Goal: Transaction & Acquisition: Purchase product/service

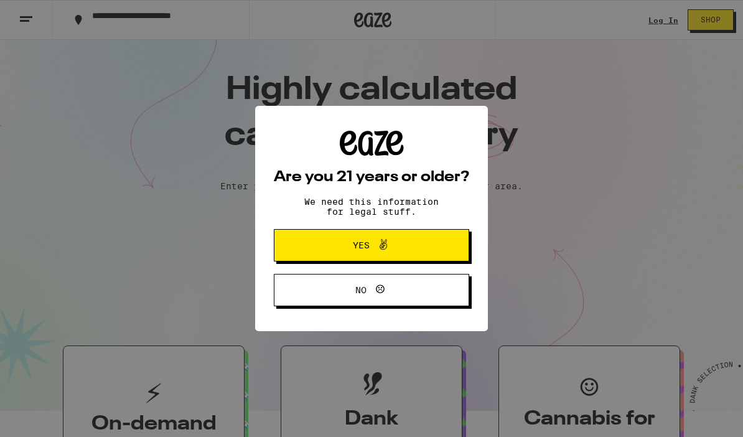
click at [415, 243] on span "Yes" at bounding box center [371, 245] width 95 height 16
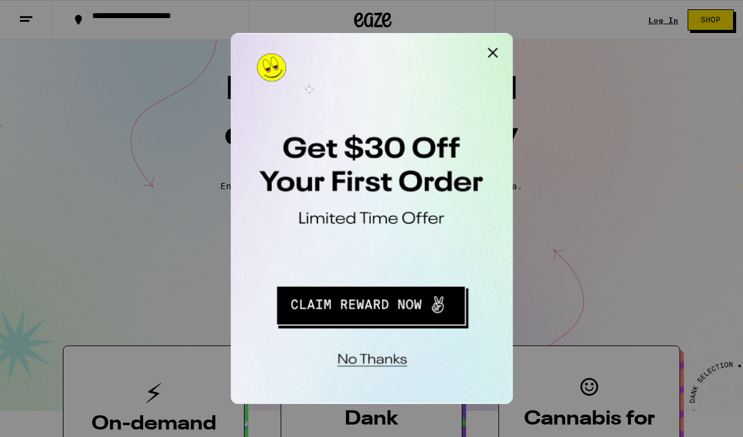
click at [665, 24] on div at bounding box center [371, 218] width 743 height 437
click at [388, 49] on button "Close Modal" at bounding box center [387, 45] width 25 height 25
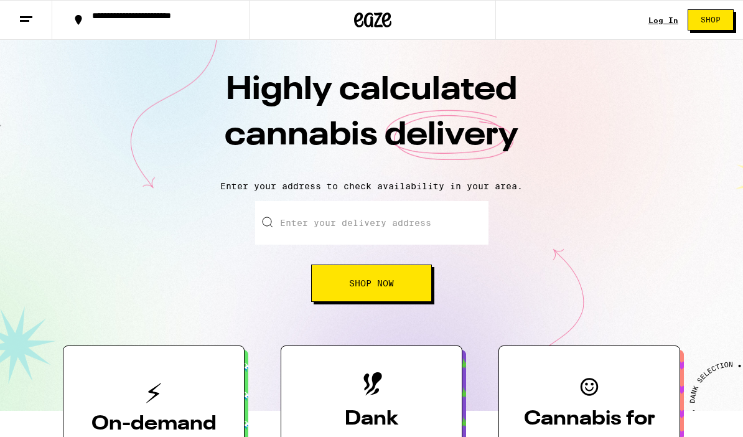
click at [672, 16] on link "Log In" at bounding box center [663, 20] width 30 height 8
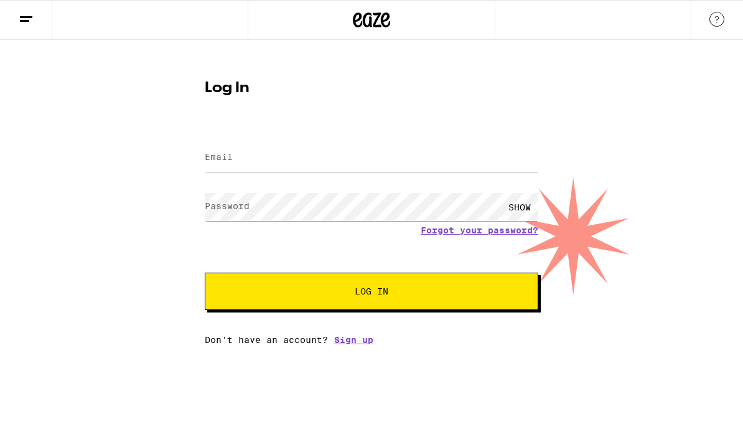
click at [333, 164] on input "Email" at bounding box center [371, 158] width 333 height 28
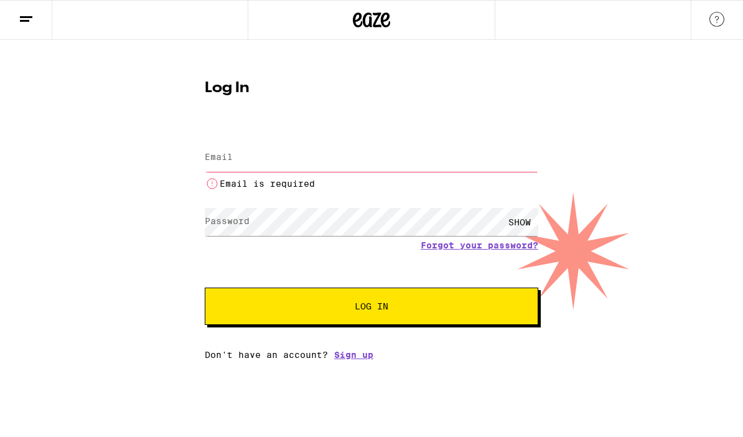
type input "dhuddle@gmail.com"
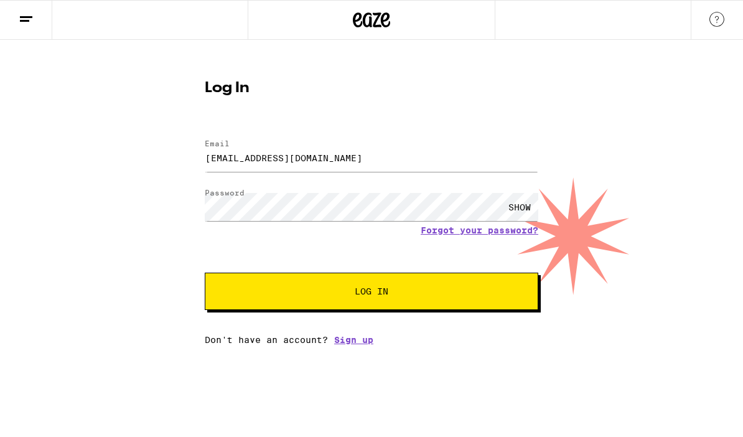
click at [500, 294] on button "Log In" at bounding box center [371, 290] width 333 height 37
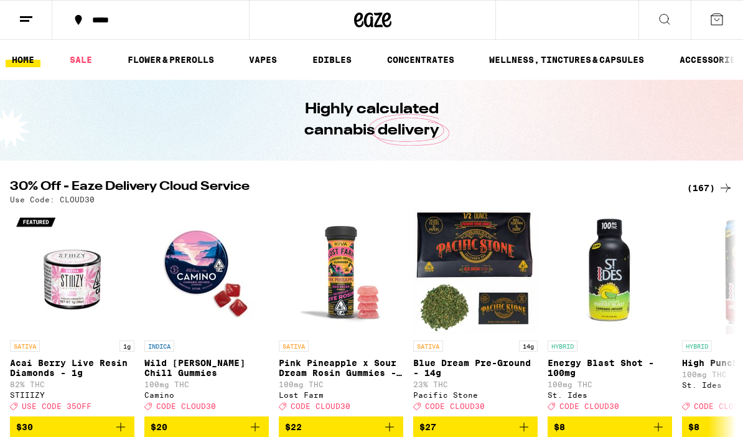
click at [88, 28] on button "*****" at bounding box center [150, 19] width 197 height 37
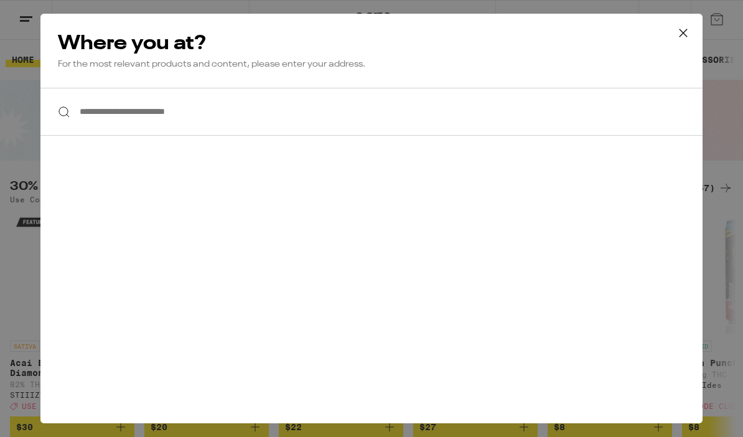
click at [96, 116] on input "**********" at bounding box center [371, 112] width 662 height 48
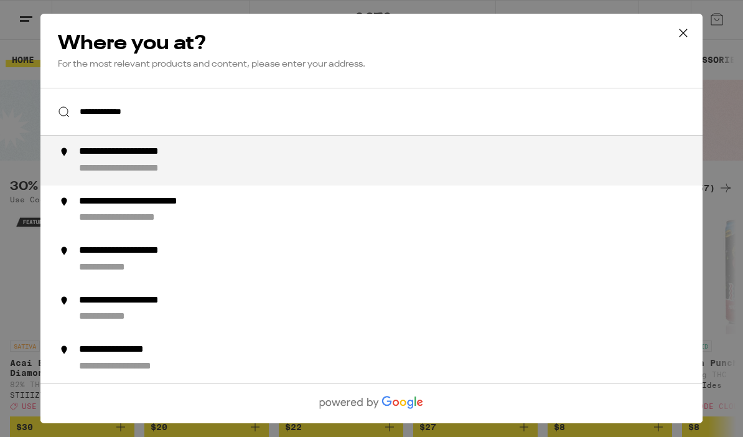
click at [119, 167] on div "**********" at bounding box center [146, 168] width 135 height 13
type input "**********"
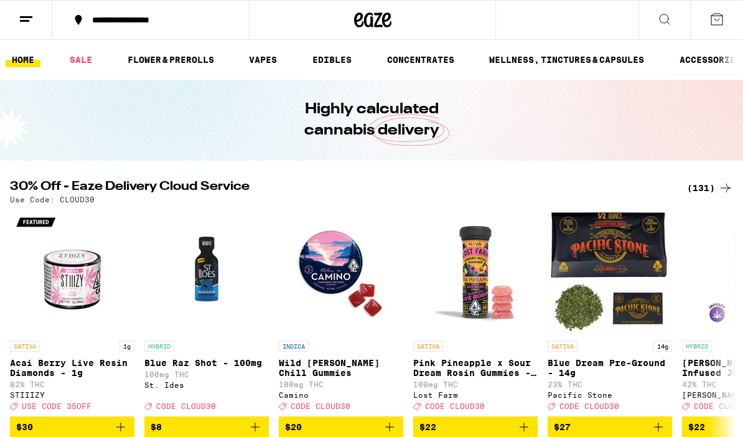
click at [718, 27] on button at bounding box center [716, 20] width 52 height 39
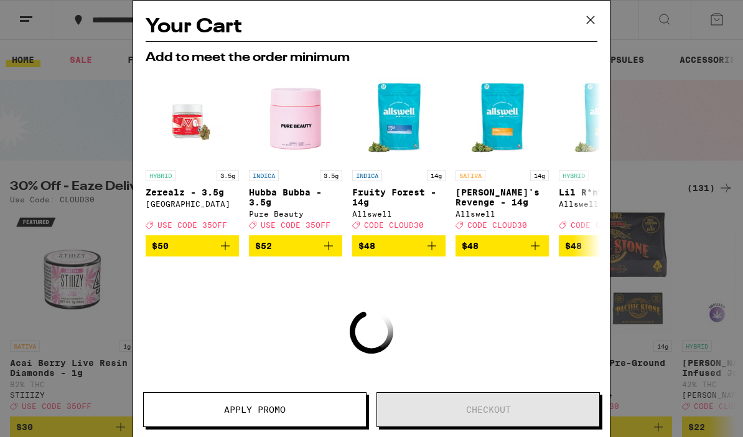
click at [598, 12] on icon at bounding box center [590, 20] width 19 height 19
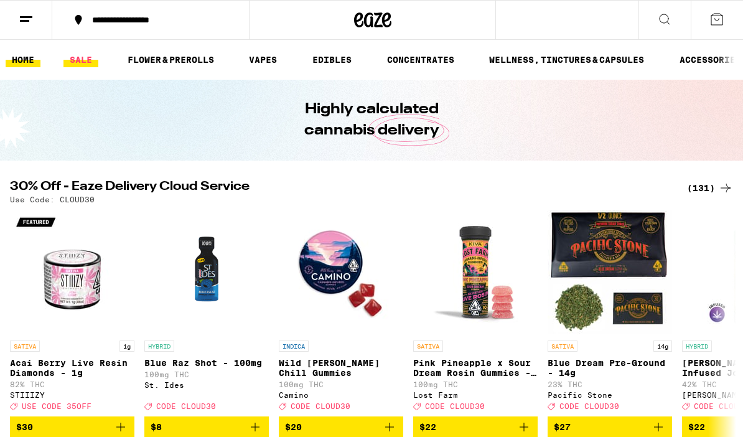
click at [80, 58] on link "SALE" at bounding box center [80, 59] width 35 height 15
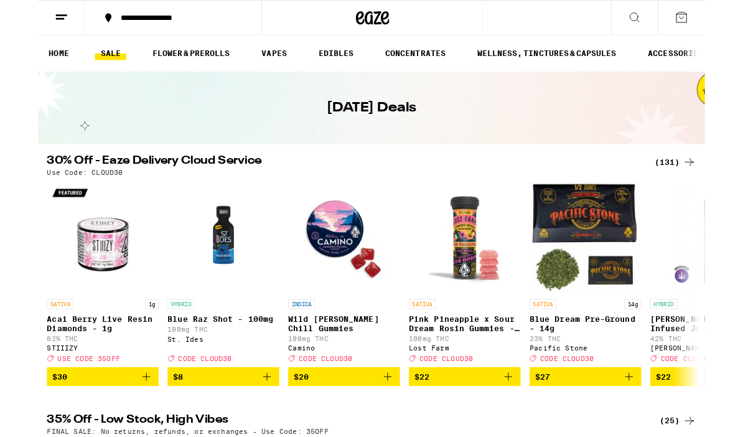
click at [711, 177] on div "(131)" at bounding box center [710, 180] width 46 height 15
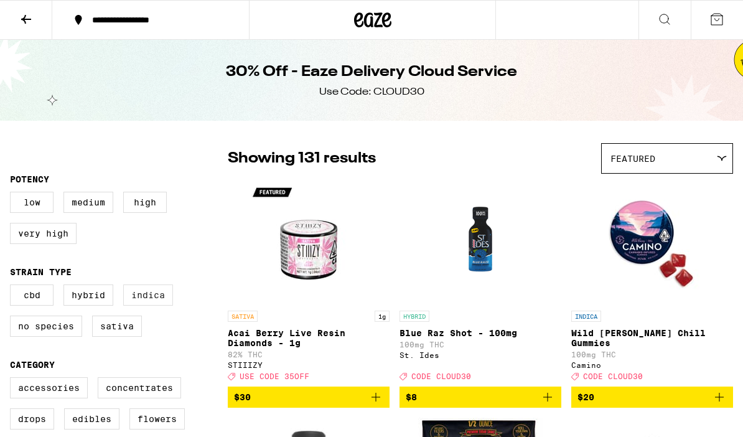
click at [151, 297] on label "Indica" at bounding box center [148, 294] width 50 height 21
click at [13, 287] on input "Indica" at bounding box center [12, 286] width 1 height 1
checkbox input "true"
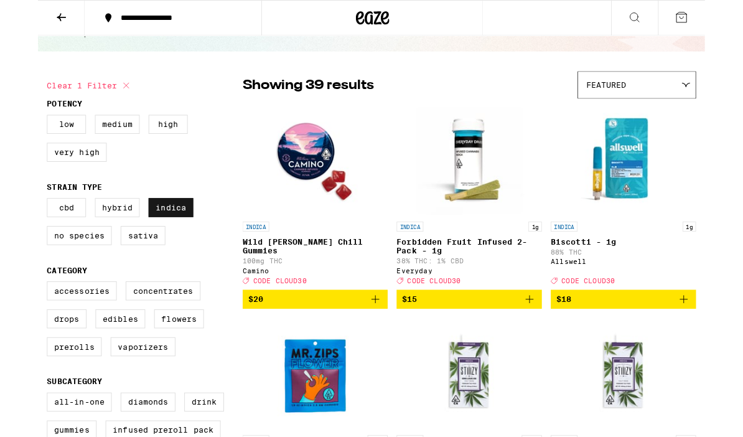
scroll to position [96, 0]
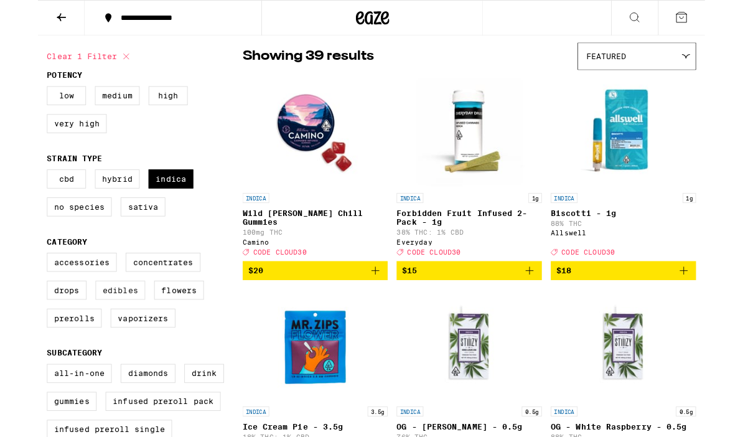
click at [91, 333] on label "Edibles" at bounding box center [91, 322] width 55 height 21
click at [13, 284] on input "Edibles" at bounding box center [12, 283] width 1 height 1
checkbox input "true"
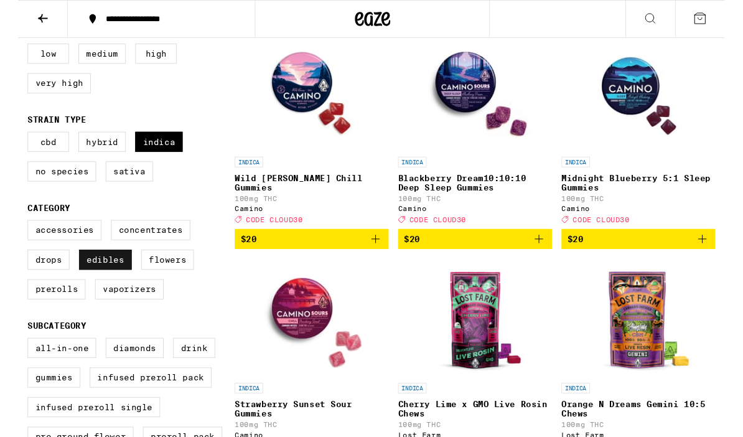
scroll to position [169, 0]
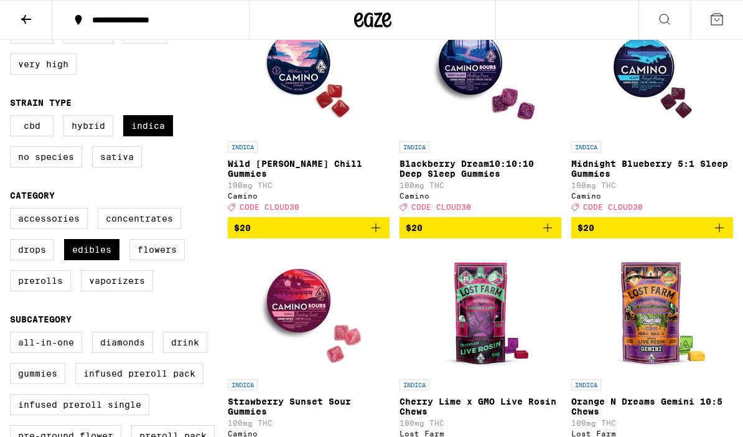
click at [545, 234] on icon "Add to bag" at bounding box center [547, 227] width 15 height 15
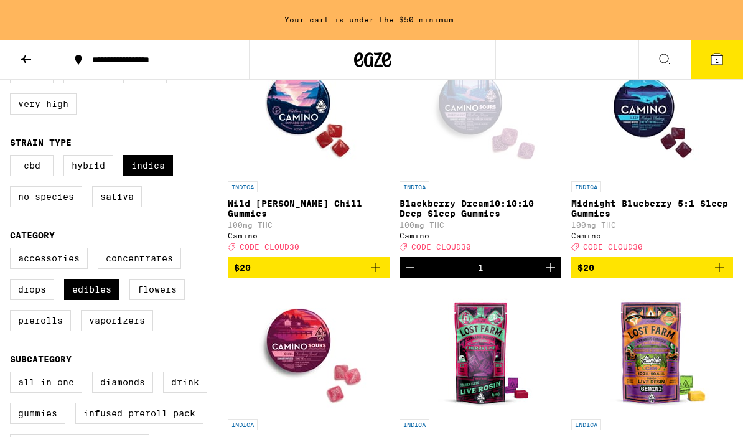
click at [546, 236] on div "INDICA Blackberry Dream10:10:10 Deep Sleep Gummies 100mg THC Camino Deal Create…" at bounding box center [480, 216] width 162 height 70
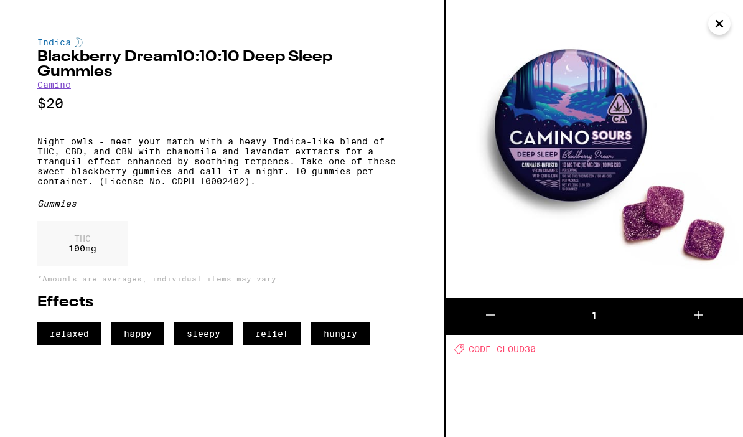
click at [739, 24] on img at bounding box center [593, 148] width 297 height 297
click at [723, 24] on icon "Close" at bounding box center [719, 23] width 15 height 19
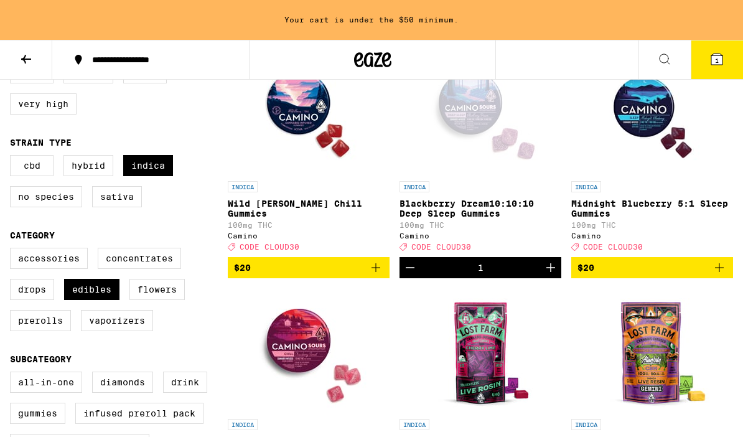
click at [557, 273] on icon "Increment" at bounding box center [550, 267] width 15 height 15
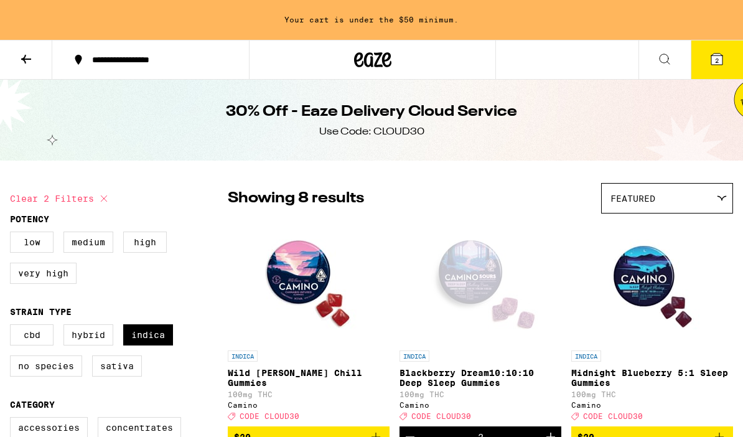
click at [17, 62] on button at bounding box center [26, 59] width 52 height 39
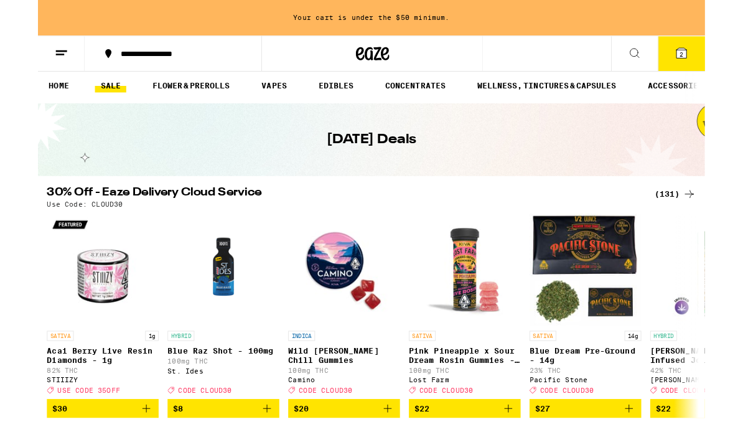
scroll to position [84, 0]
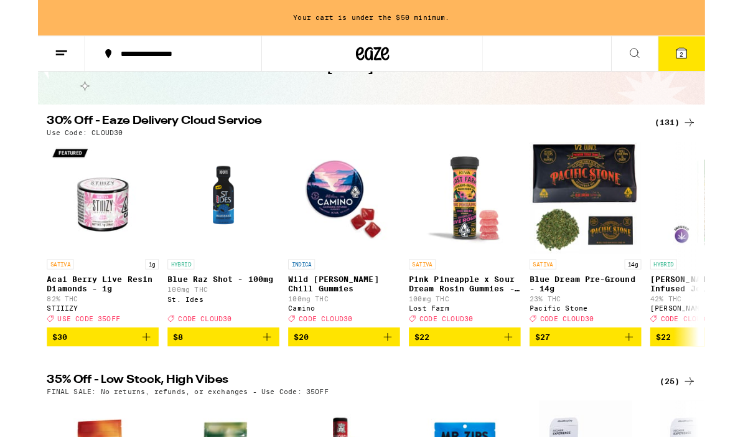
click at [724, 131] on icon at bounding box center [725, 136] width 15 height 15
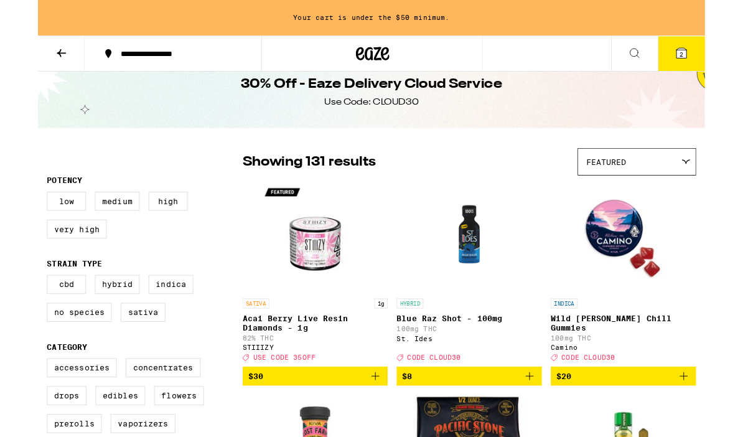
scroll to position [52, 0]
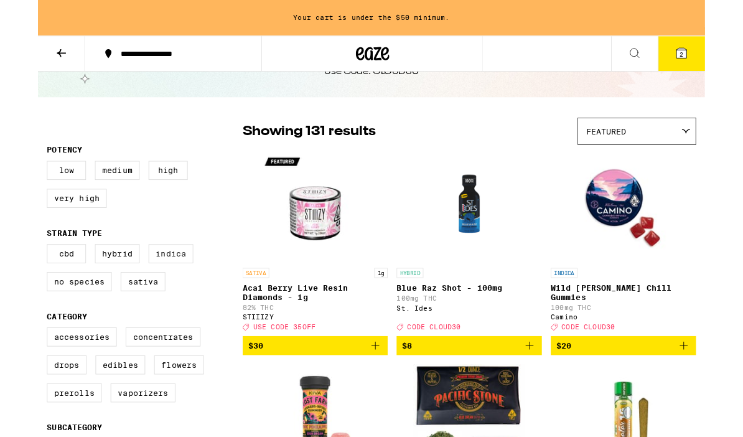
click at [146, 293] on label "Indica" at bounding box center [148, 282] width 50 height 21
click at [13, 274] on input "Indica" at bounding box center [12, 274] width 1 height 1
checkbox input "true"
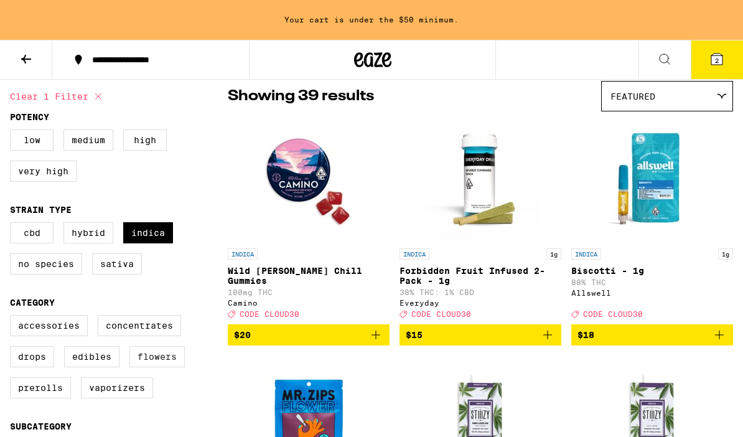
click at [156, 367] on label "Flowers" at bounding box center [156, 356] width 55 height 21
click at [13, 317] on input "Flowers" at bounding box center [12, 317] width 1 height 1
checkbox input "true"
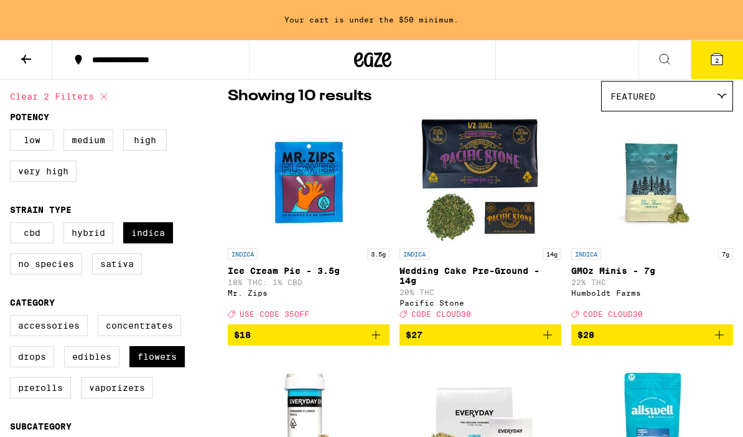
click at [721, 91] on div "Featured" at bounding box center [666, 95] width 131 height 29
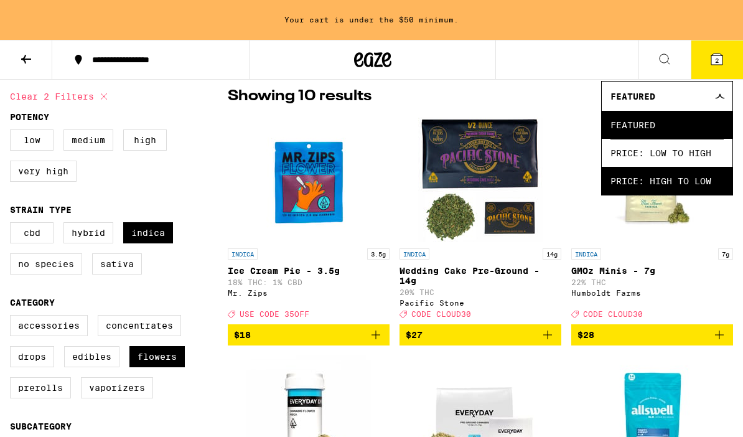
click at [704, 187] on span "Price: High to Low" at bounding box center [666, 181] width 113 height 28
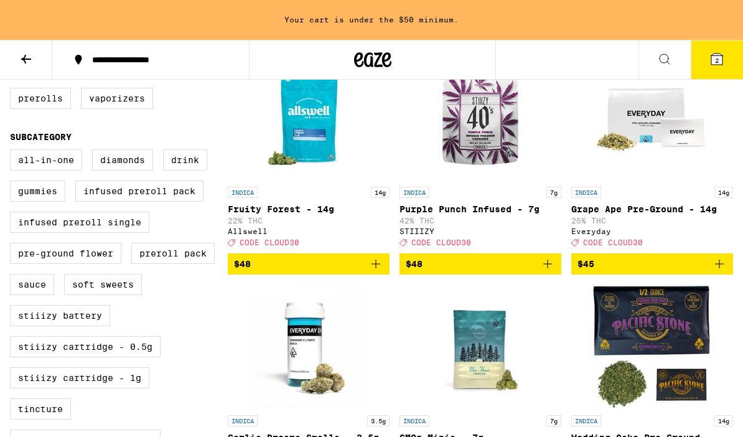
scroll to position [353, 0]
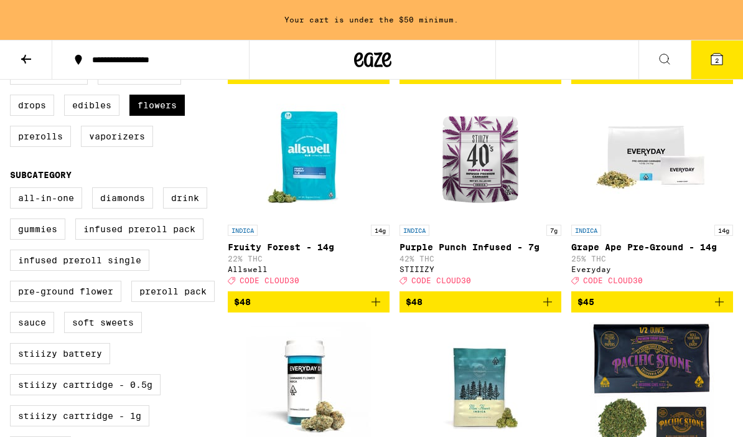
click at [471, 262] on p "42% THC" at bounding box center [480, 258] width 162 height 8
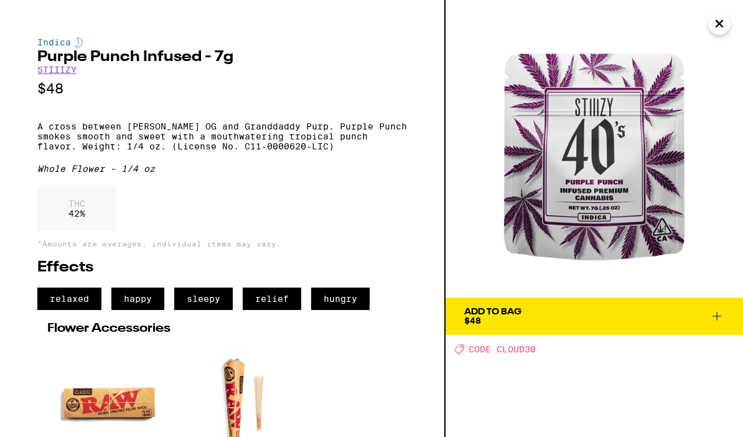
scroll to position [-1, 0]
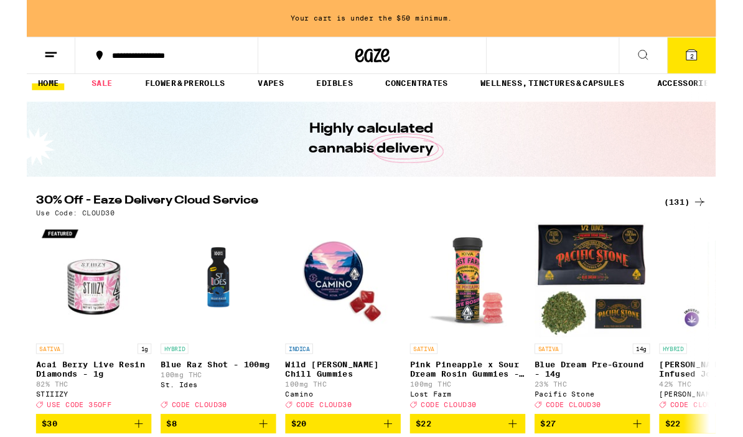
scroll to position [41, 0]
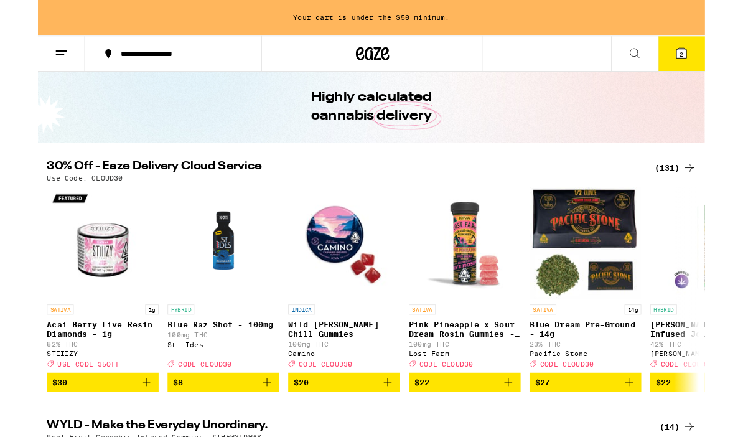
click at [705, 193] on div "(131)" at bounding box center [710, 186] width 46 height 15
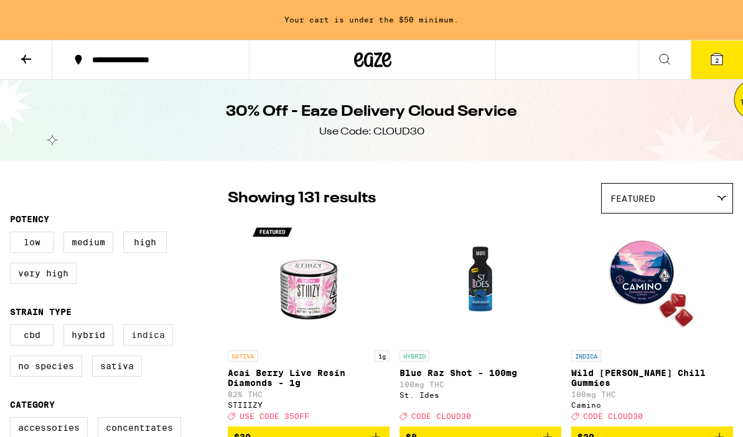
click at [155, 345] on label "Indica" at bounding box center [148, 334] width 50 height 21
click at [13, 327] on input "Indica" at bounding box center [12, 326] width 1 height 1
checkbox input "true"
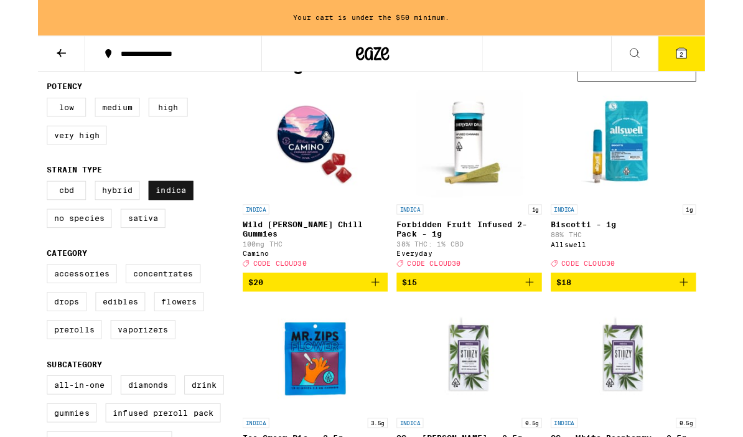
scroll to position [134, 0]
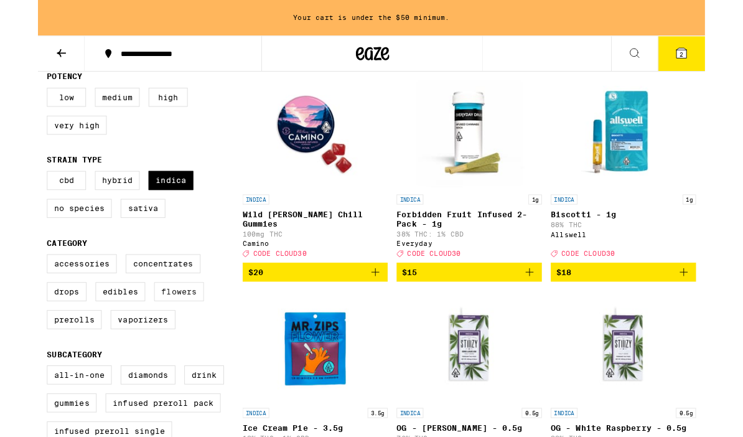
click at [170, 335] on label "Flowers" at bounding box center [156, 324] width 55 height 21
click at [13, 285] on input "Flowers" at bounding box center [12, 285] width 1 height 1
checkbox input "true"
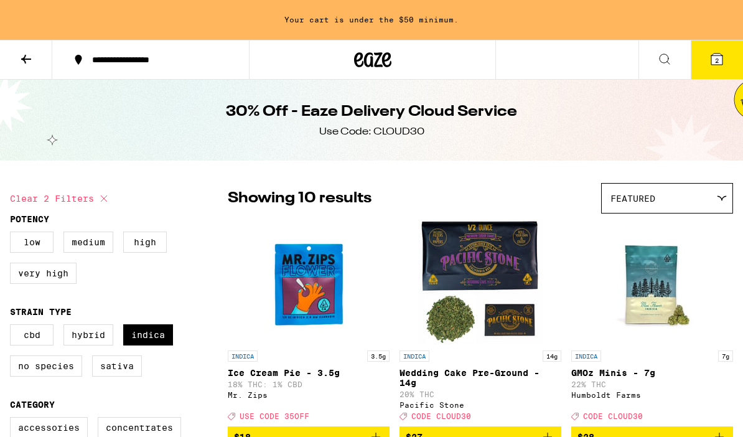
click at [716, 198] on div at bounding box center [721, 198] width 12 height 6
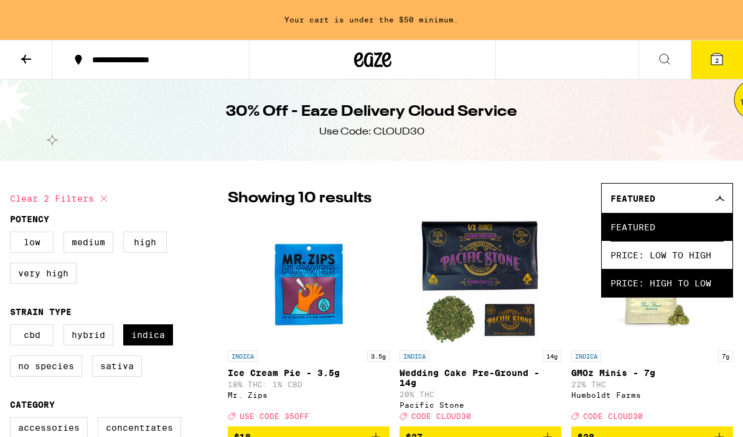
click at [693, 282] on span "Price: High to Low" at bounding box center [666, 283] width 113 height 28
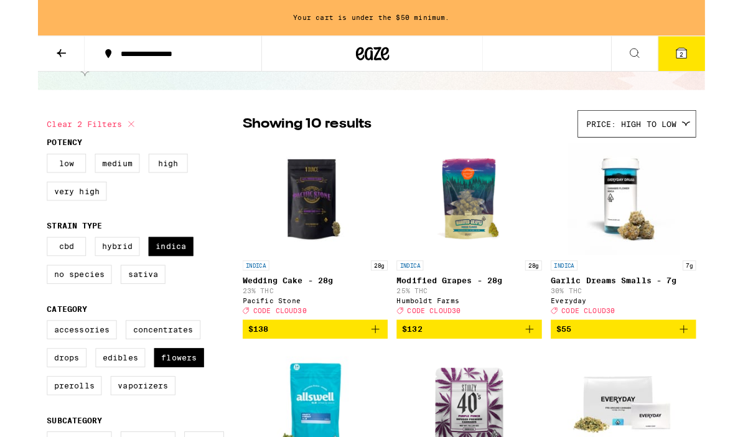
scroll to position [100, 0]
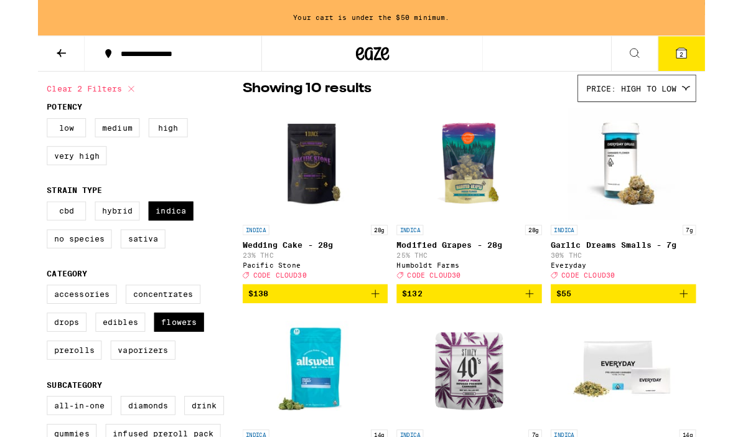
click at [649, 193] on img "Open page for Garlic Dreams Smalls - 7g from Everyday" at bounding box center [652, 182] width 124 height 124
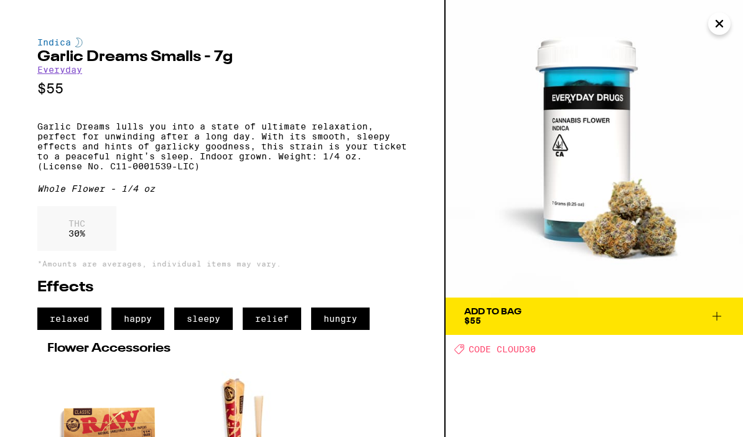
click at [708, 310] on span "Add To Bag $55" at bounding box center [594, 315] width 260 height 17
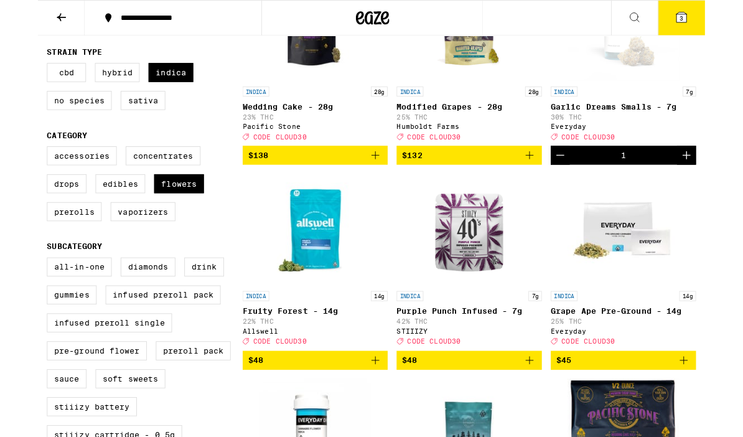
scroll to position [248, 0]
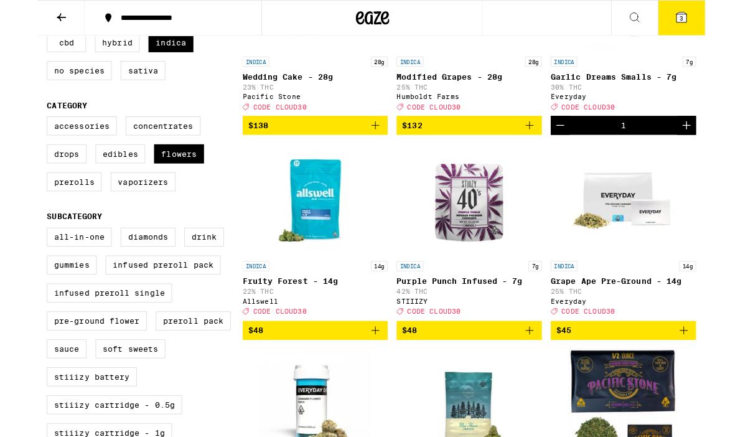
click at [540, 375] on icon "Add to bag" at bounding box center [547, 367] width 15 height 15
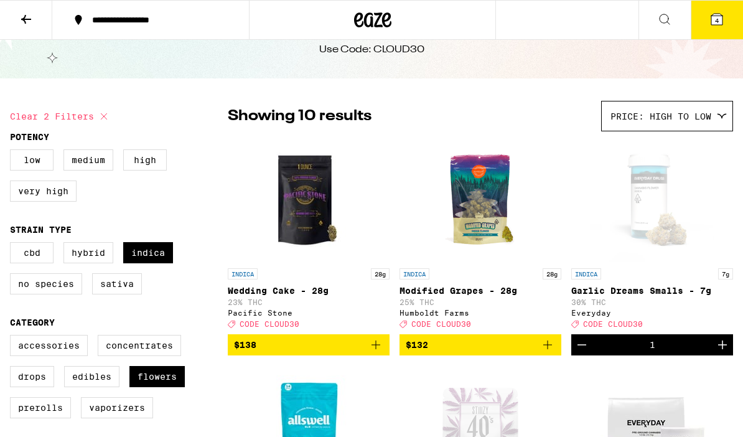
scroll to position [0, 0]
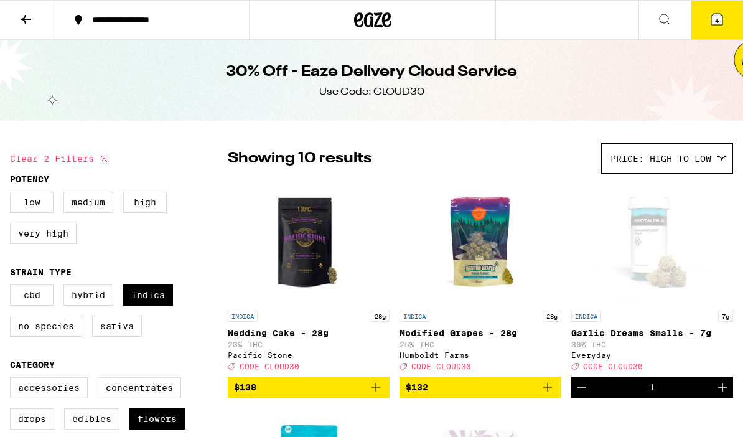
click at [27, 16] on icon at bounding box center [26, 19] width 15 height 15
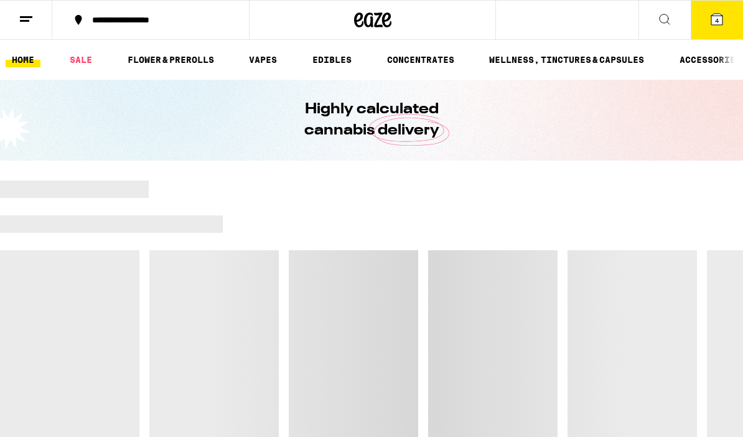
click at [23, 18] on icon at bounding box center [26, 19] width 15 height 15
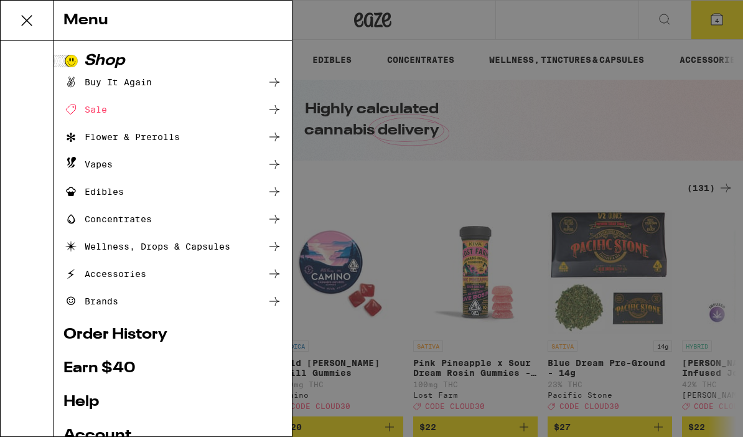
click at [472, 17] on div "Menu Shop Buy It Again Sale Flower & Prerolls Vapes Edibles Concentrates Wellne…" at bounding box center [371, 218] width 743 height 437
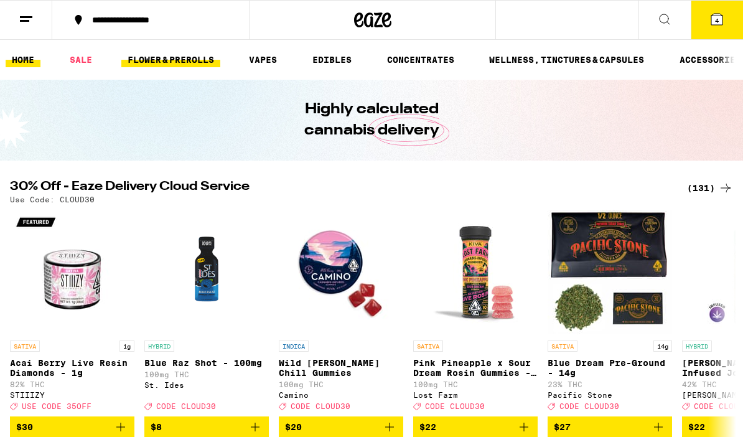
click at [198, 57] on link "FLOWER & PREROLLS" at bounding box center [170, 59] width 99 height 15
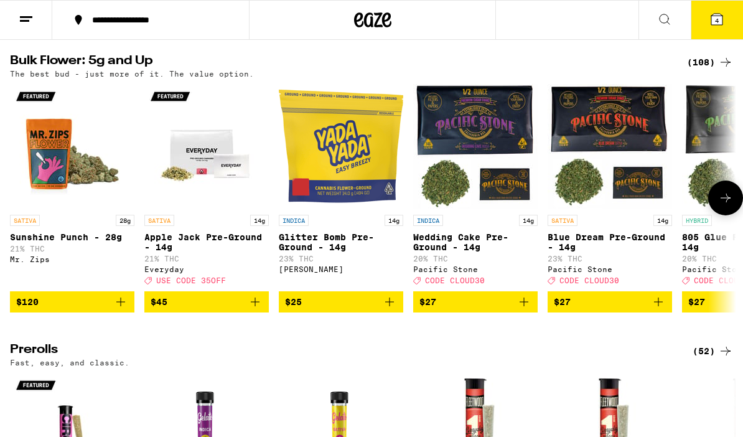
scroll to position [290, 0]
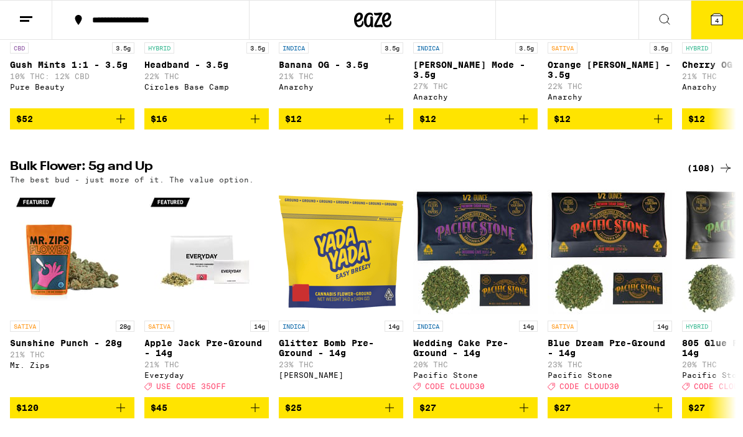
click at [710, 174] on div "(108)" at bounding box center [710, 167] width 46 height 15
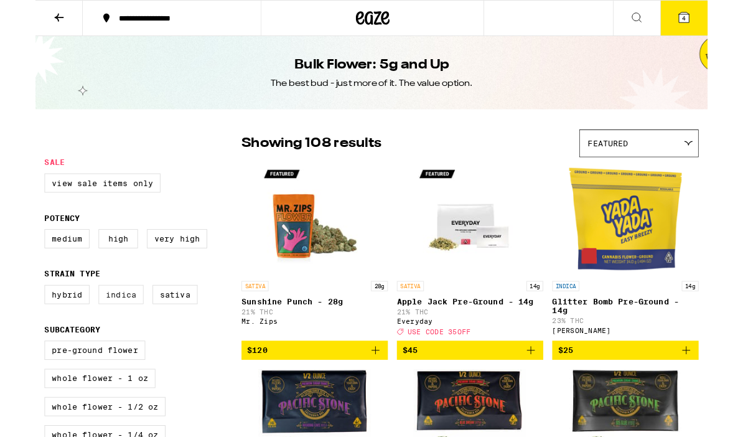
click at [90, 327] on label "Indica" at bounding box center [95, 325] width 50 height 21
click at [13, 317] on input "Indica" at bounding box center [12, 317] width 1 height 1
checkbox input "true"
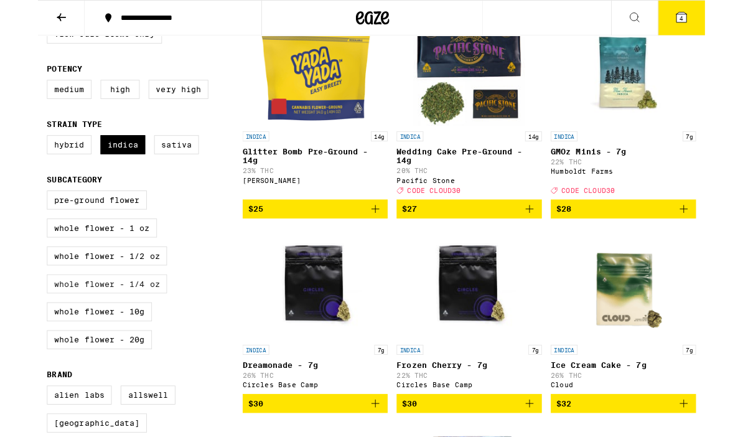
click at [90, 327] on label "Whole Flower - 1/4 oz" at bounding box center [77, 315] width 134 height 21
click at [13, 215] on input "Whole Flower - 1/4 oz" at bounding box center [12, 214] width 1 height 1
checkbox input "true"
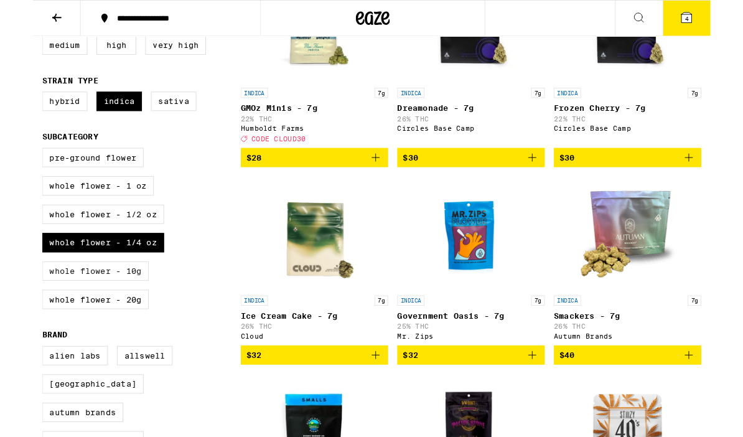
scroll to position [207, 0]
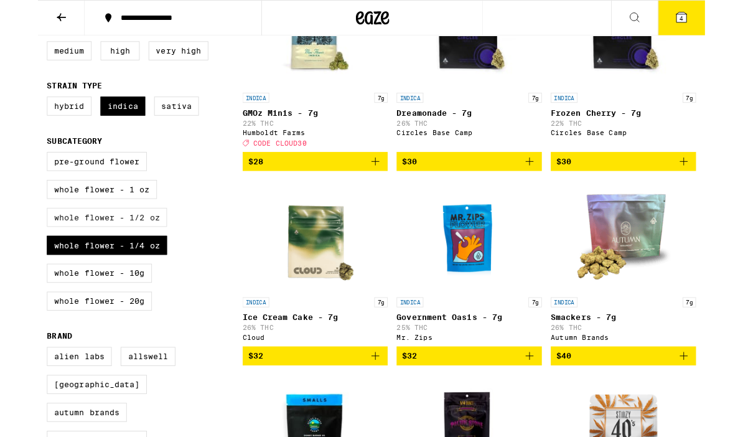
click at [120, 253] on label "Whole Flower - 1/2 oz" at bounding box center [77, 241] width 134 height 21
click at [13, 172] on input "Whole Flower - 1/2 oz" at bounding box center [12, 171] width 1 height 1
checkbox input "true"
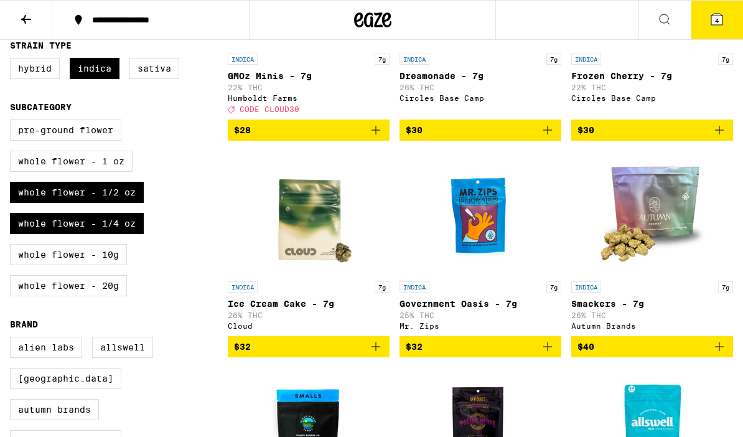
click at [128, 254] on div "Pre-ground Flower Whole Flower - 1 oz Whole Flower - 1/2 oz Whole Flower - 1/4 …" at bounding box center [119, 212] width 218 height 187
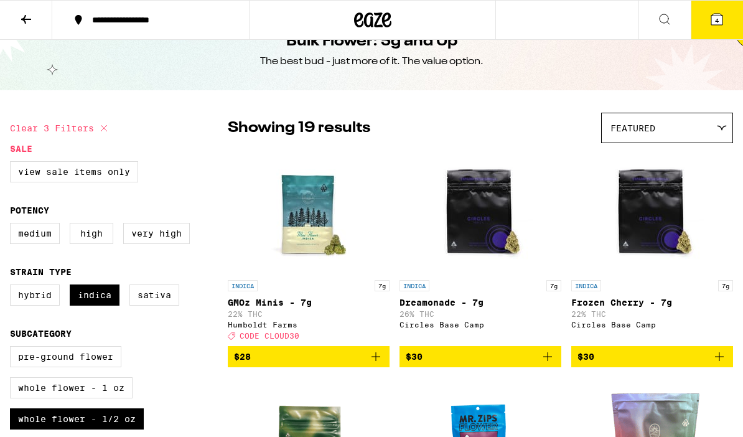
scroll to position [10, 0]
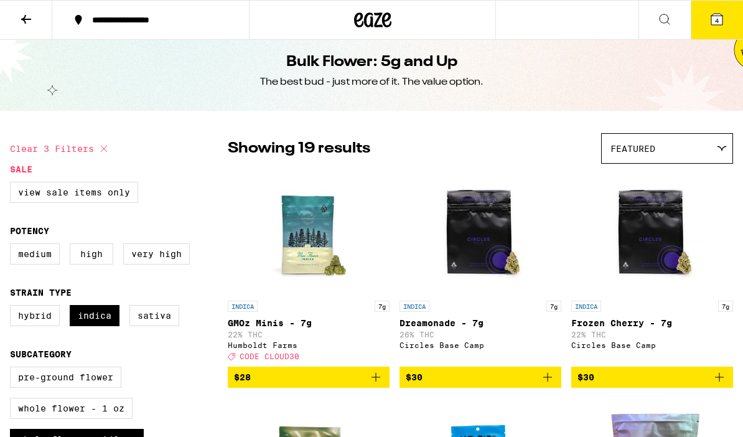
click at [700, 143] on div "Featured" at bounding box center [666, 148] width 131 height 29
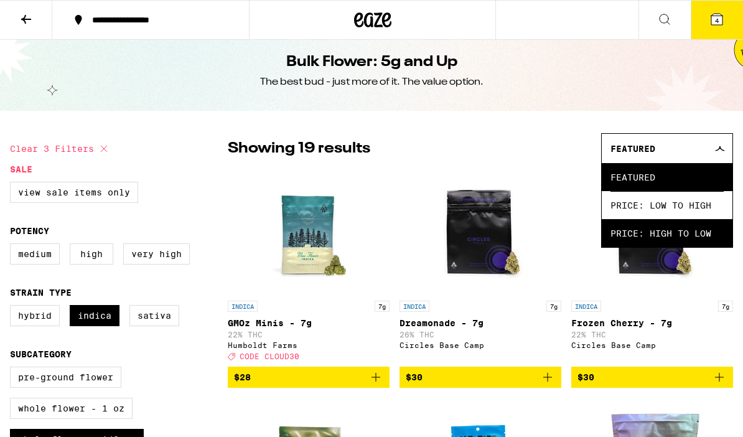
click at [676, 236] on span "Price: High to Low" at bounding box center [666, 233] width 113 height 28
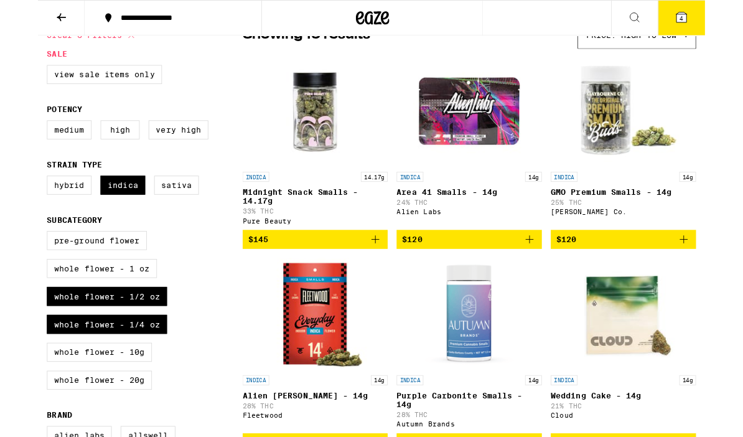
scroll to position [144, 0]
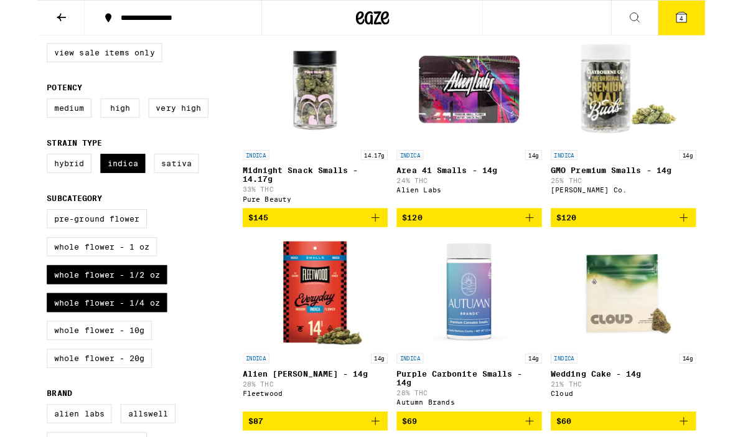
click at [463, 249] on span "$120" at bounding box center [480, 241] width 149 height 15
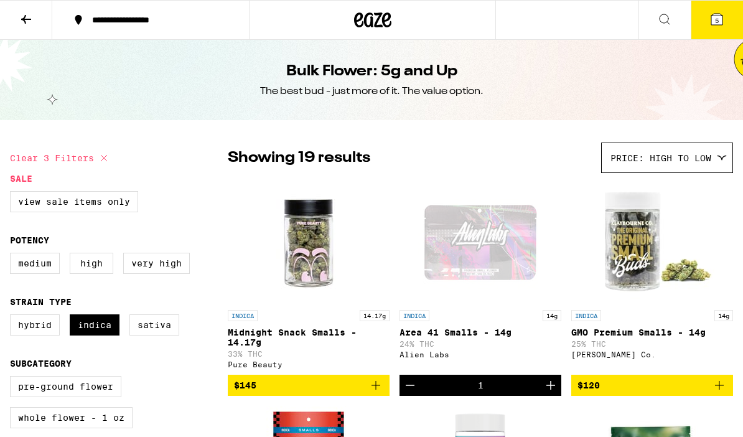
scroll to position [0, 0]
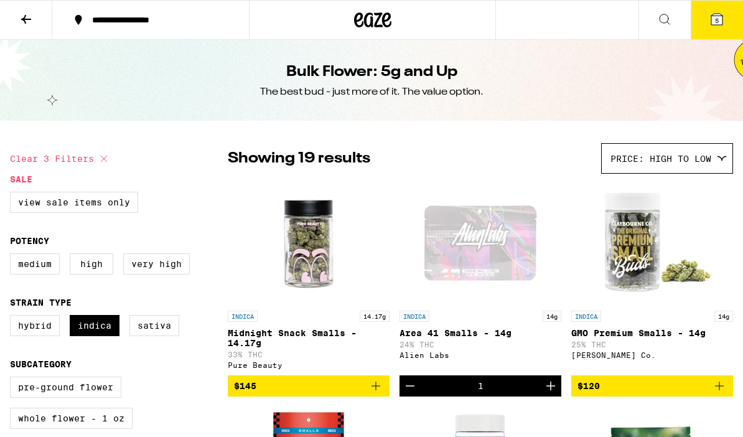
click at [730, 18] on button "5" at bounding box center [716, 20] width 52 height 39
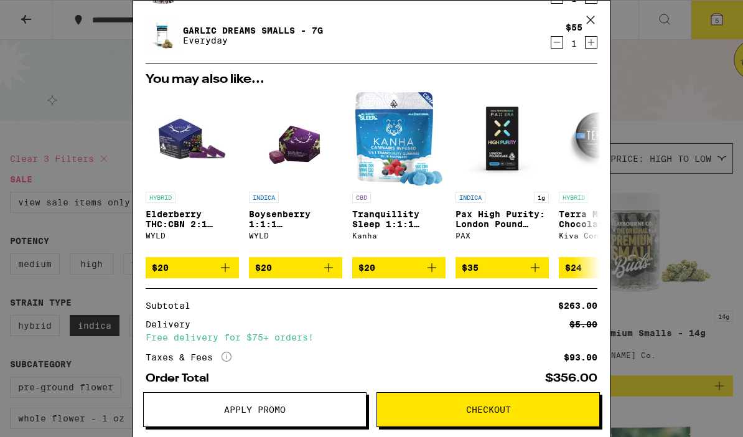
scroll to position [185, 0]
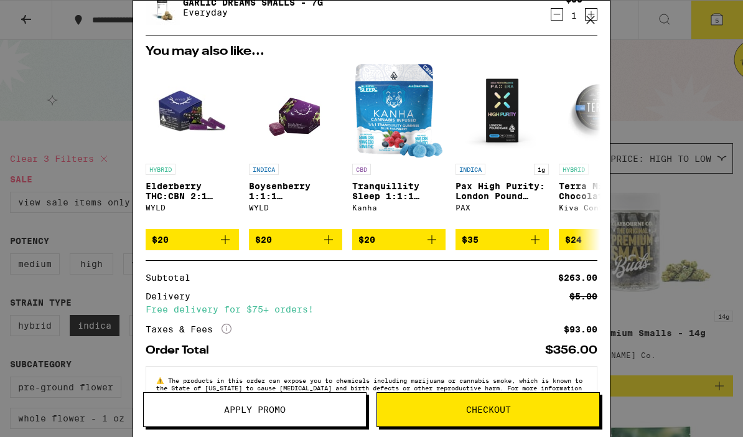
click at [667, 102] on div "Your Cart Blackberry Dream10:10:10 Deep Sleep Gummies Camino $20 2 Area 41 Smal…" at bounding box center [371, 218] width 743 height 437
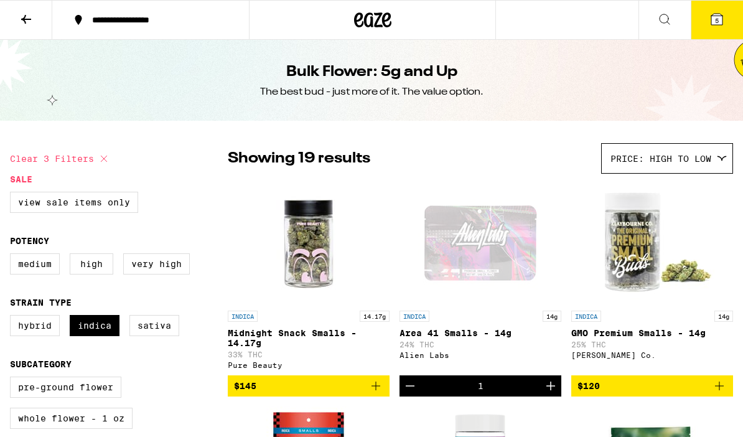
click at [350, 26] on div at bounding box center [372, 20] width 247 height 40
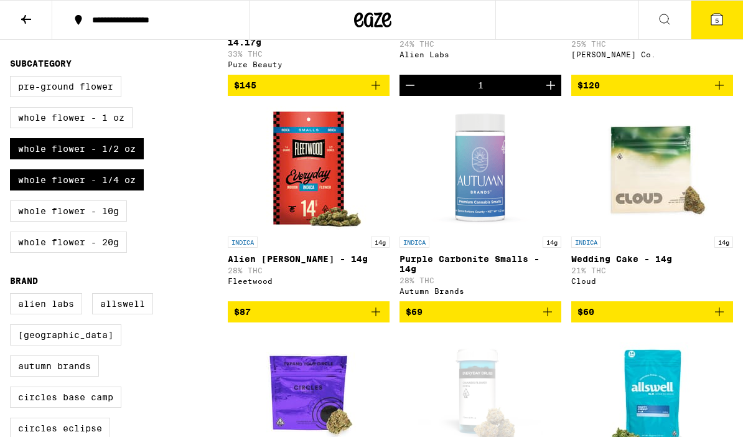
scroll to position [19, 0]
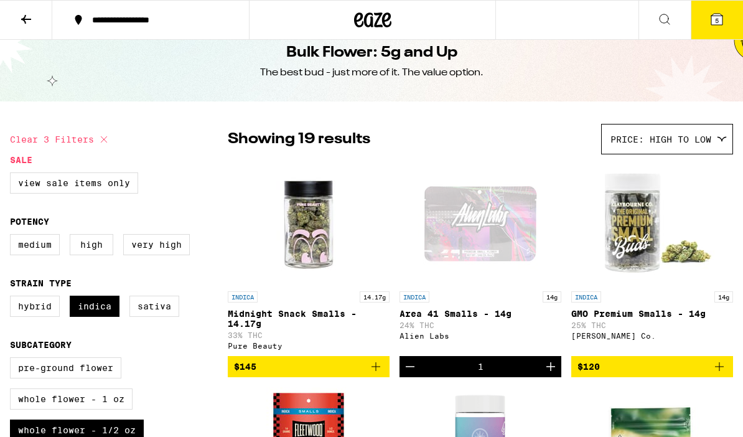
click at [722, 19] on icon at bounding box center [716, 19] width 11 height 11
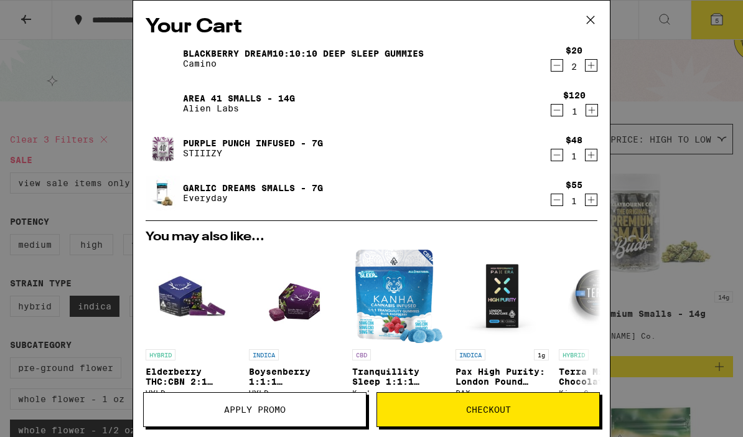
click at [239, 419] on button "Apply Promo" at bounding box center [254, 409] width 223 height 35
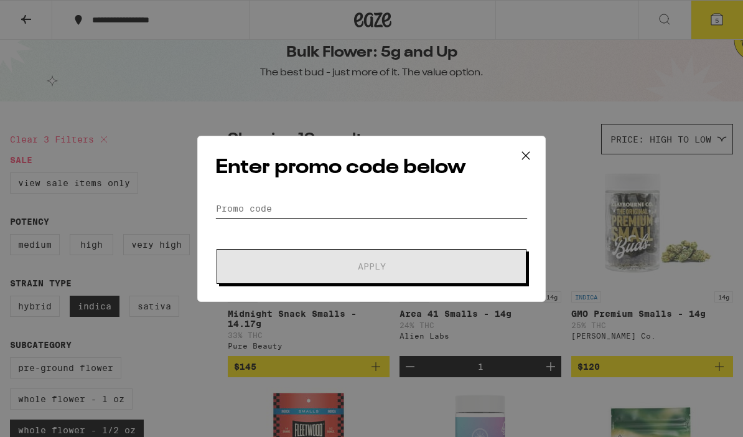
click at [290, 199] on input "Promo Code" at bounding box center [371, 208] width 312 height 19
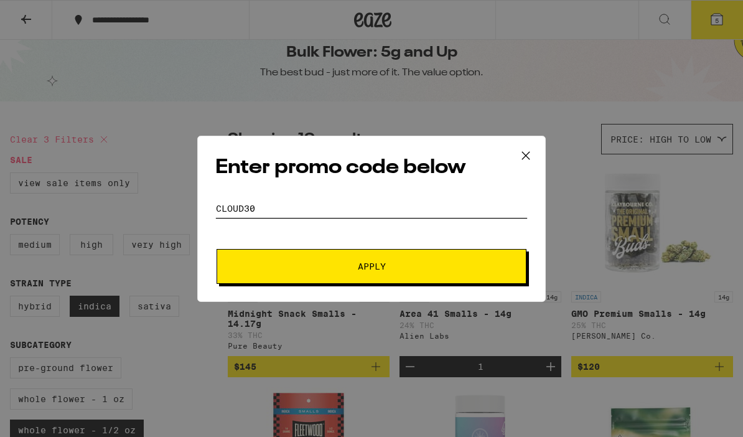
type input "CLOUD30"
click at [467, 254] on button "Apply" at bounding box center [371, 266] width 310 height 35
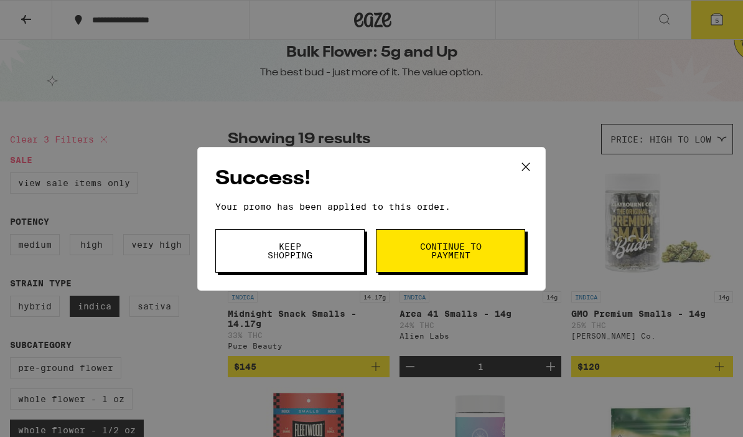
click at [310, 264] on button "Keep Shopping" at bounding box center [289, 251] width 149 height 44
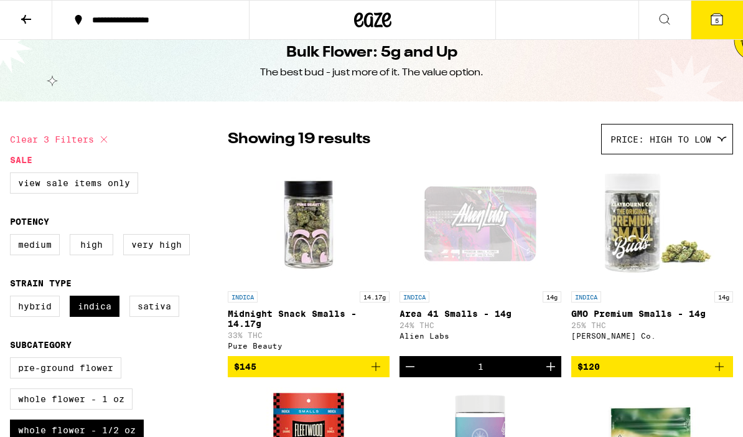
click at [715, 12] on icon at bounding box center [716, 19] width 15 height 15
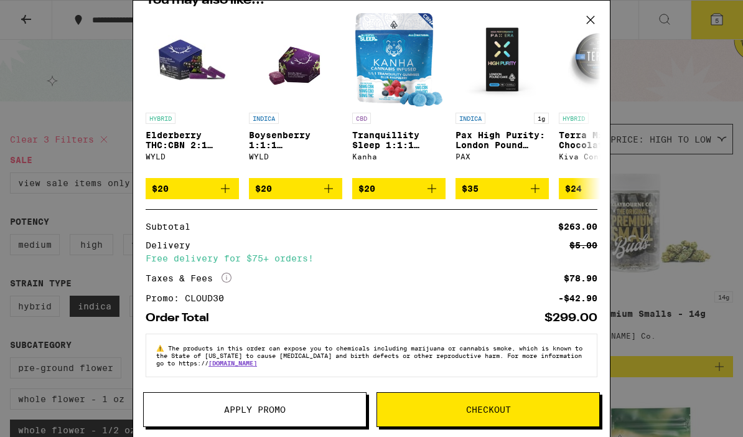
scroll to position [251, 0]
click at [554, 411] on span "Checkout" at bounding box center [488, 409] width 222 height 9
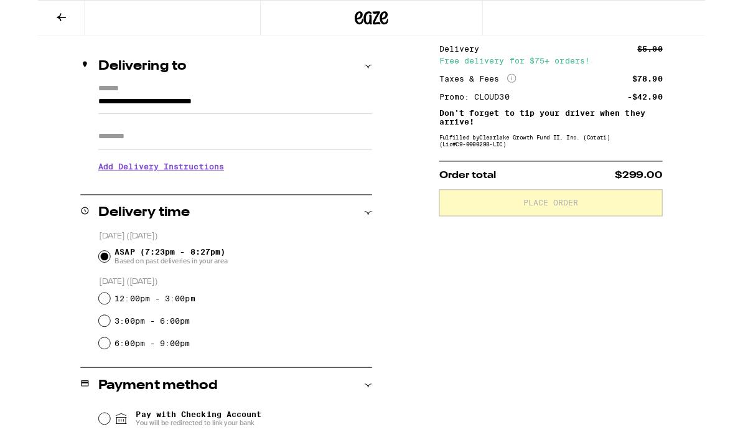
scroll to position [174, 0]
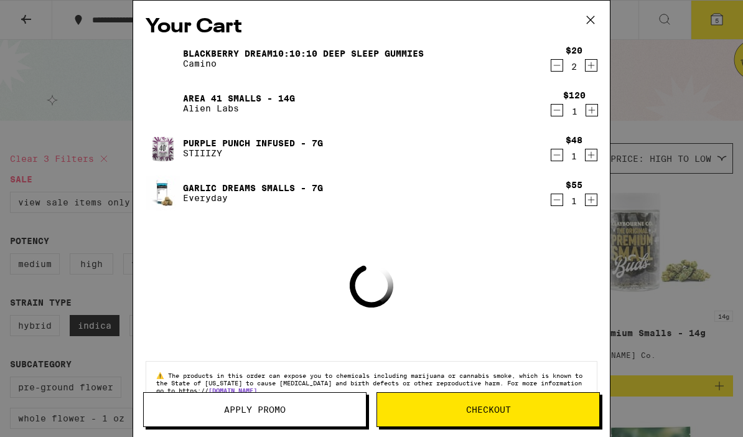
click at [687, 295] on div "Your Cart Blackberry Dream10:10:10 Deep Sleep Gummies Camino $20 2 Area 41 Smal…" at bounding box center [371, 218] width 743 height 437
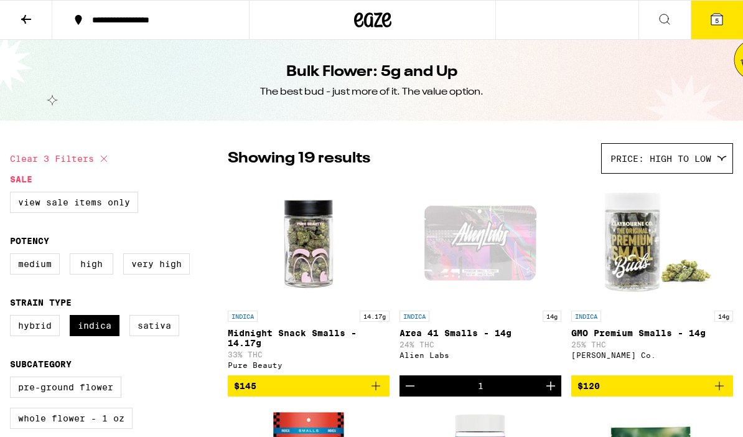
click at [731, 18] on button "5" at bounding box center [716, 20] width 52 height 39
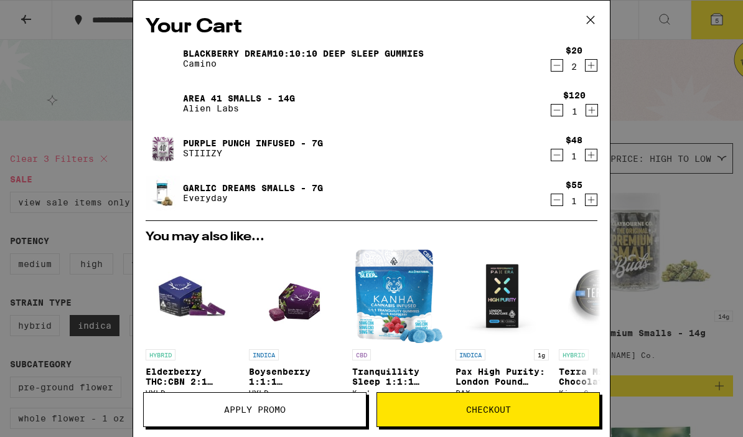
click at [673, 296] on div "Your Cart Blackberry Dream10:10:10 Deep Sleep Gummies Camino $20 2 Area 41 Smal…" at bounding box center [371, 218] width 743 height 437
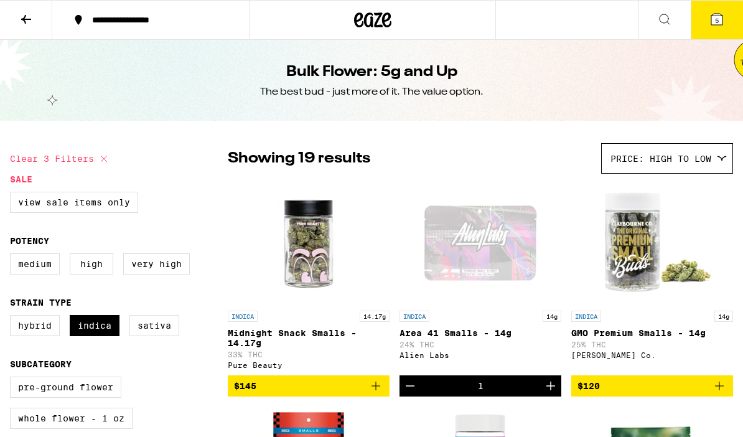
click at [724, 16] on button "5" at bounding box center [716, 20] width 52 height 39
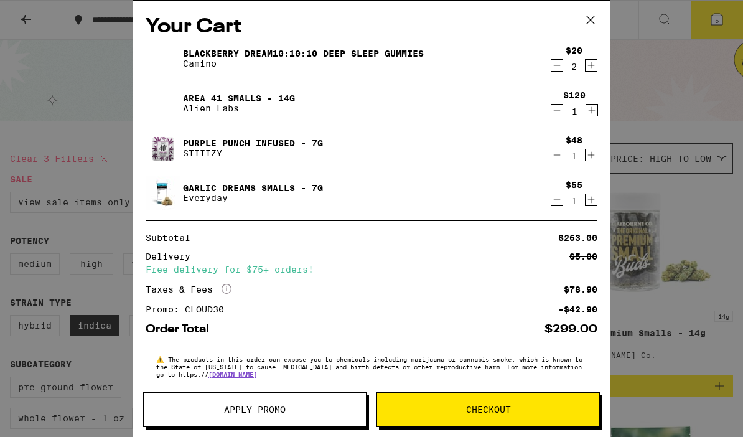
click at [481, 415] on button "Checkout" at bounding box center [487, 409] width 223 height 35
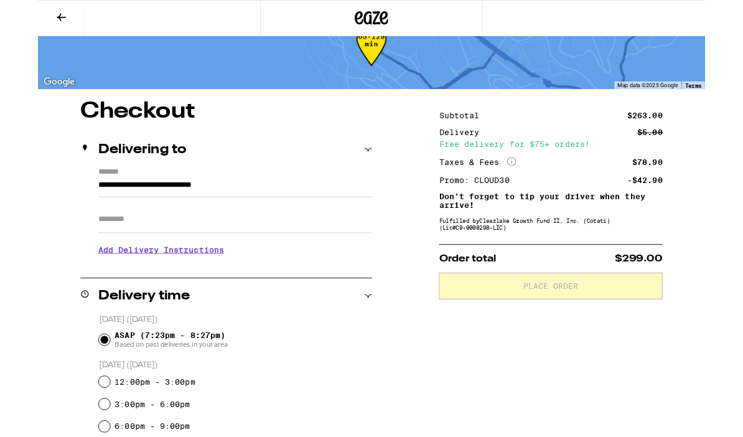
scroll to position [225, 0]
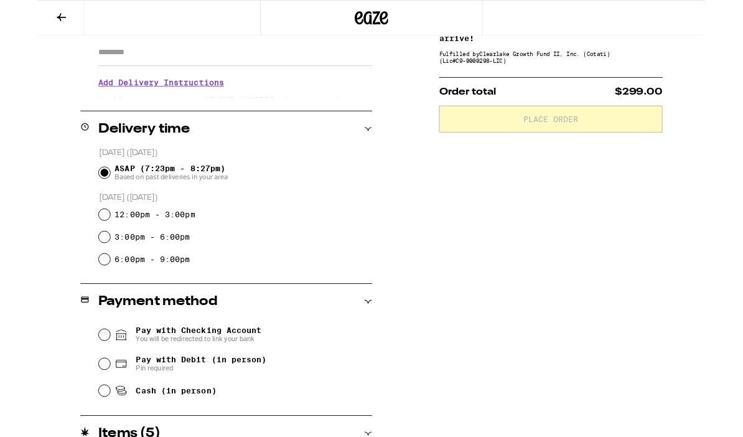
click at [77, 241] on input "12:00pm - 3:00pm" at bounding box center [74, 239] width 12 height 12
radio input "true"
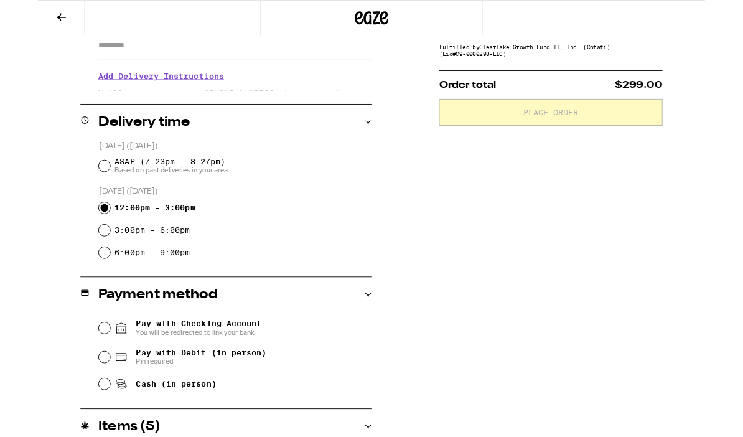
scroll to position [366, 0]
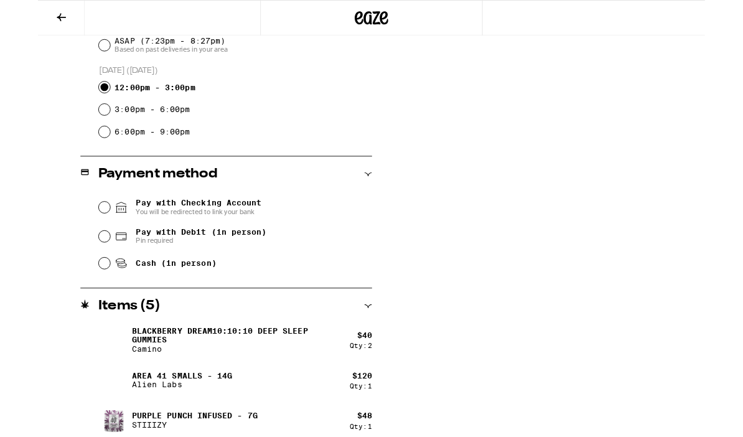
click at [76, 295] on input "Cash (in person)" at bounding box center [74, 293] width 12 height 12
radio input "true"
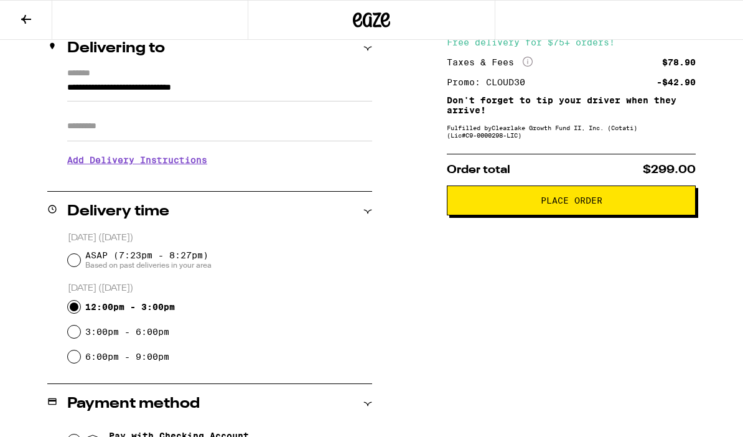
scroll to position [0, 0]
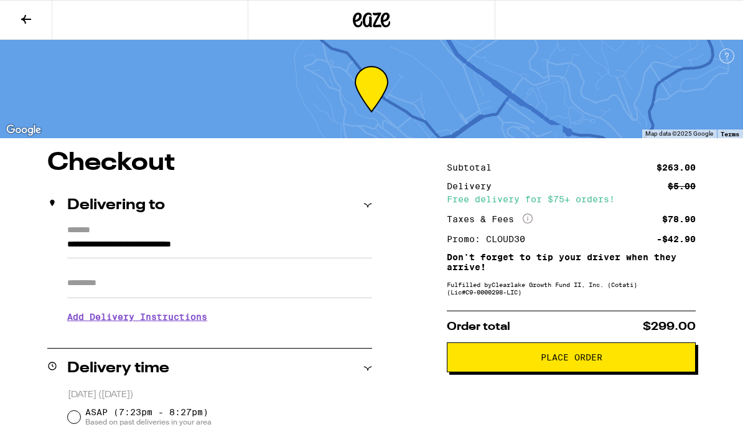
click at [550, 361] on span "Place Order" at bounding box center [571, 357] width 62 height 9
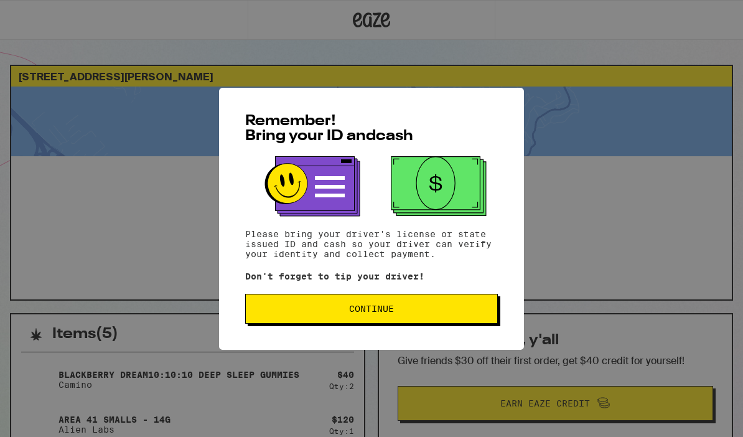
click at [435, 35] on div "Remember! Bring your ID and cash Please bring your driver's license or state is…" at bounding box center [371, 218] width 743 height 437
